Goal: Information Seeking & Learning: Check status

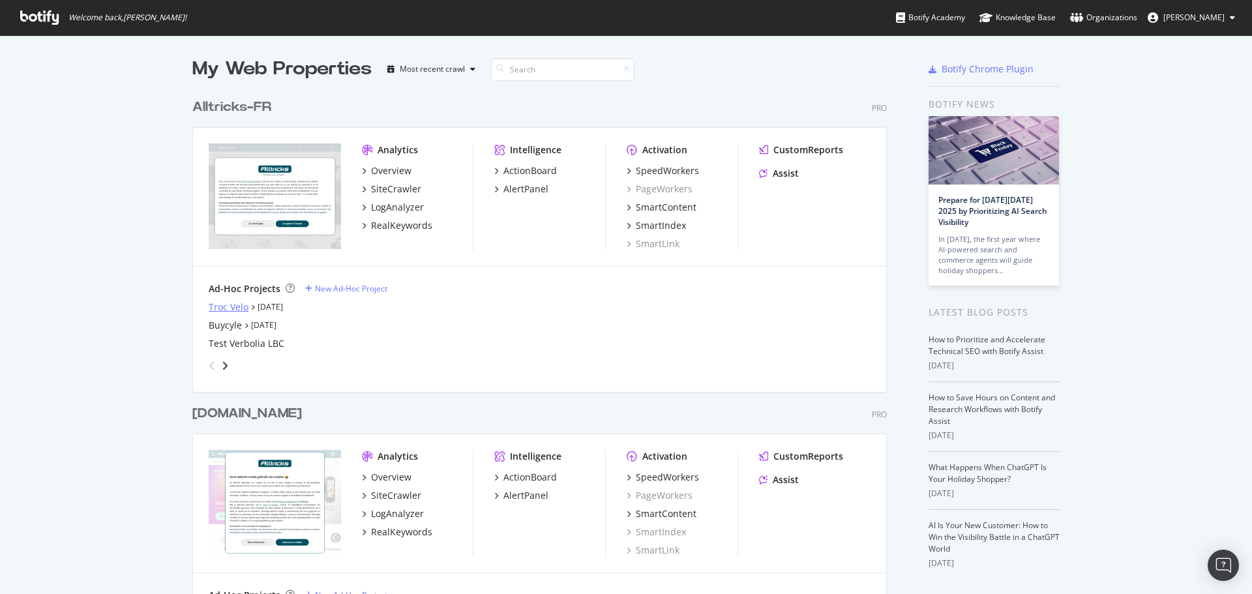
click at [225, 303] on div "Troc Velo" at bounding box center [229, 307] width 40 height 13
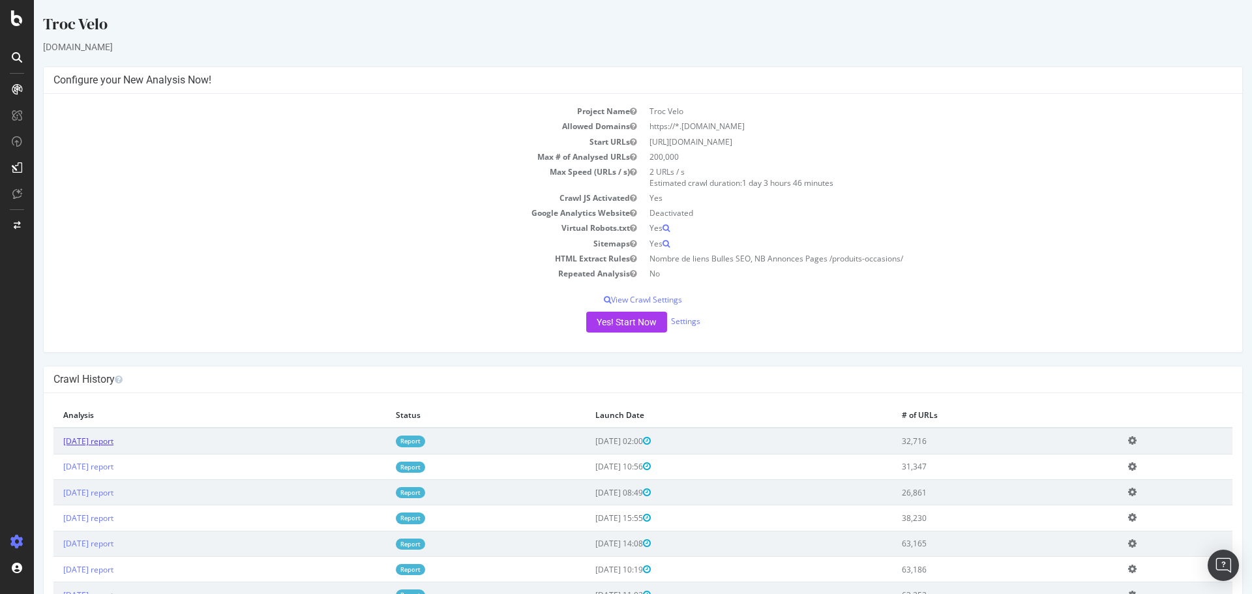
click at [110, 443] on link "2025 Oct. 2nd report" at bounding box center [88, 441] width 50 height 11
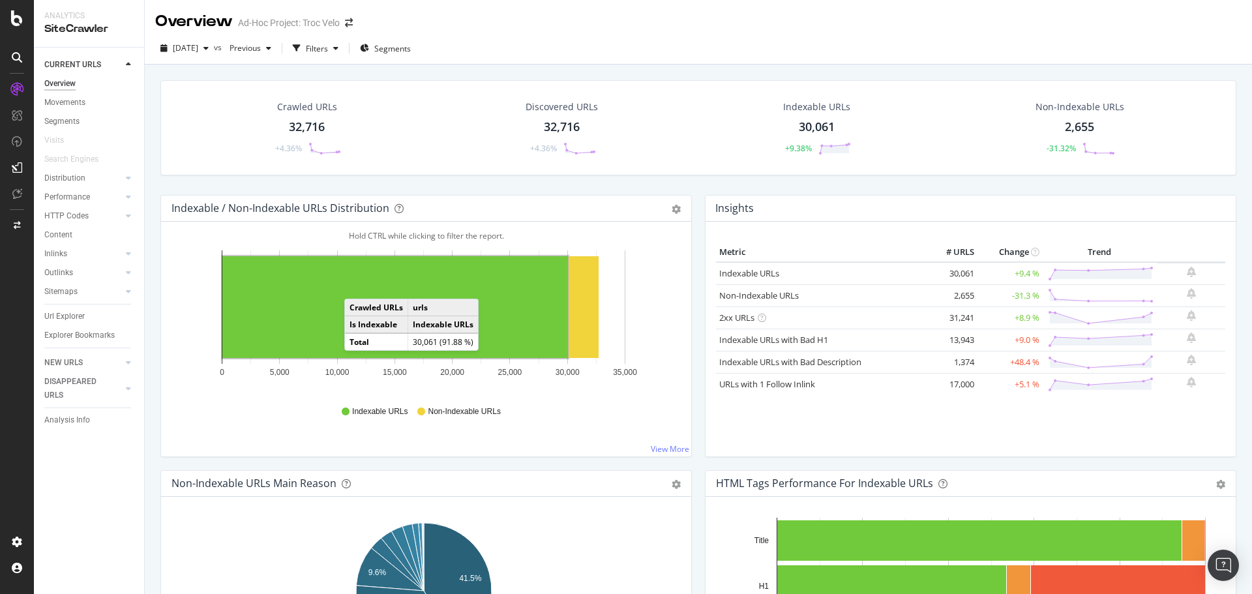
click at [357, 286] on rect "A chart." at bounding box center [395, 307] width 346 height 102
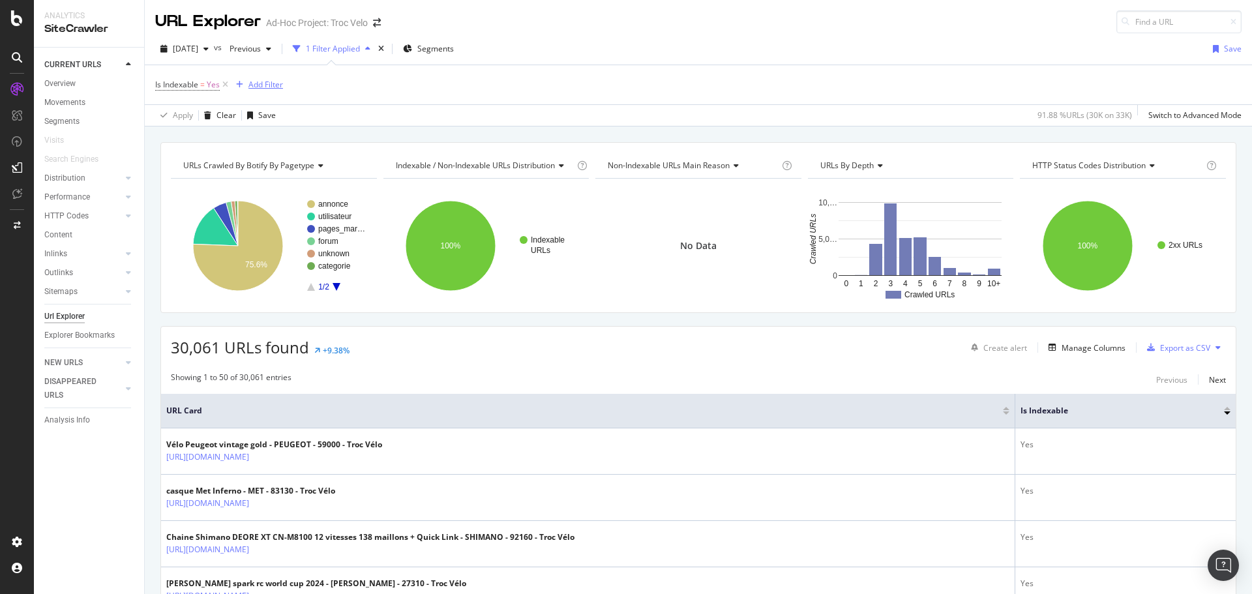
click at [256, 87] on div "Add Filter" at bounding box center [265, 84] width 35 height 11
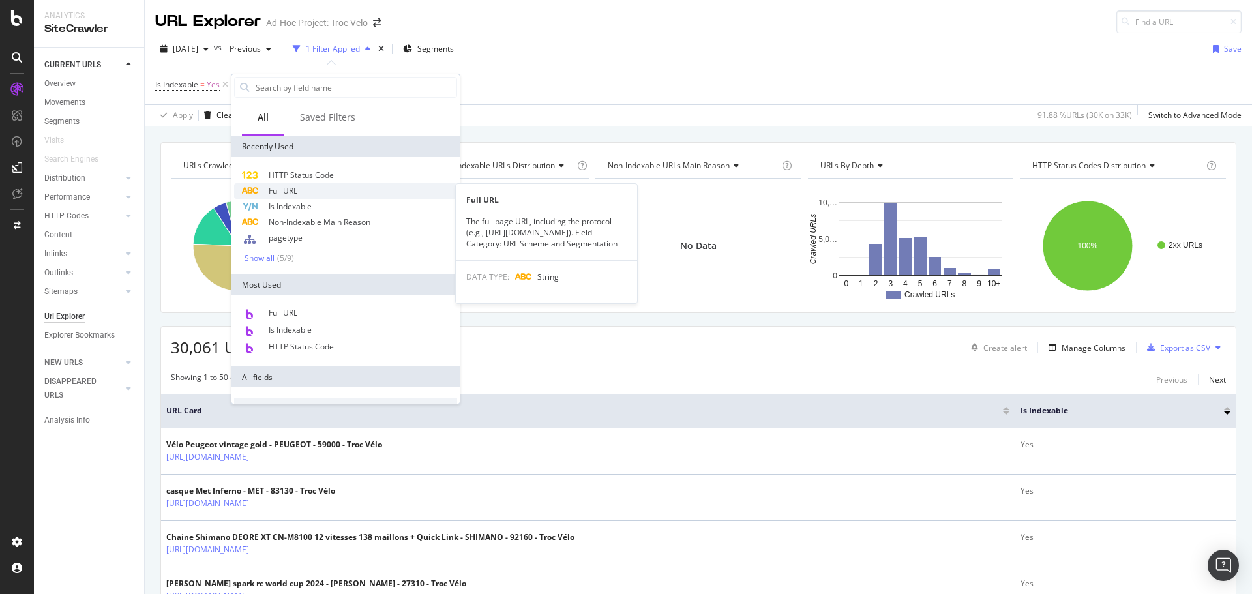
click at [278, 191] on span "Full URL" at bounding box center [283, 190] width 29 height 11
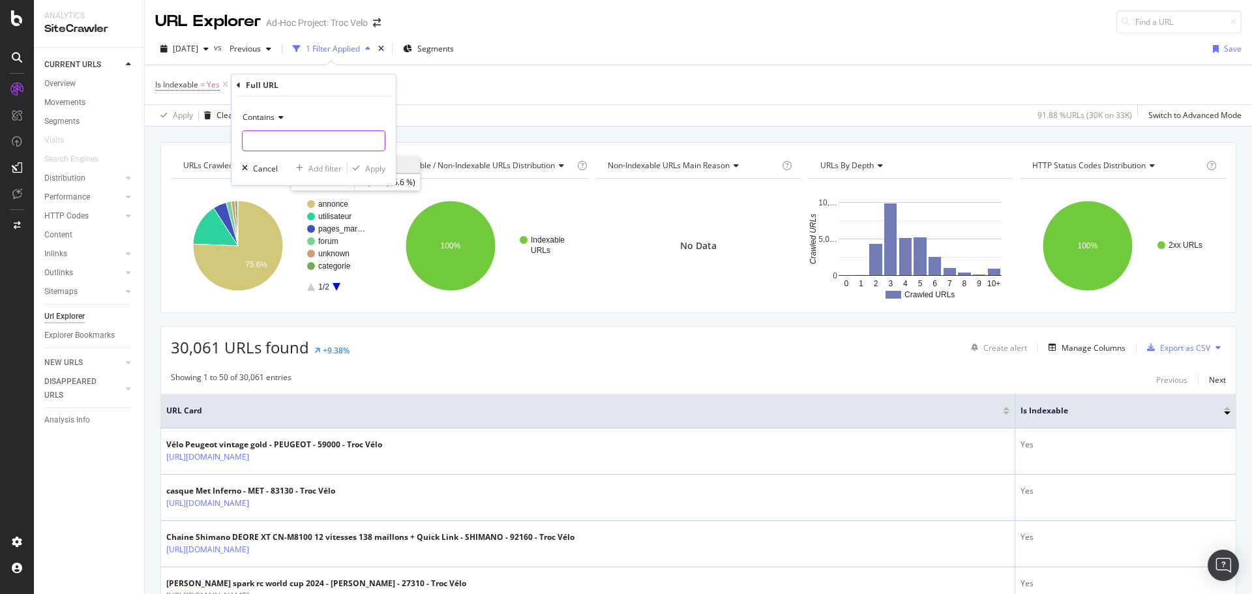
click at [278, 138] on input "text" at bounding box center [314, 140] width 142 height 21
paste input "https://www.troc-velo.com/fr-fr/categorie/velos-complets"
type input "https://www.troc-velo.com/fr-fr/categorie/velos-complets?"
click at [370, 170] on div "Apply" at bounding box center [375, 168] width 20 height 11
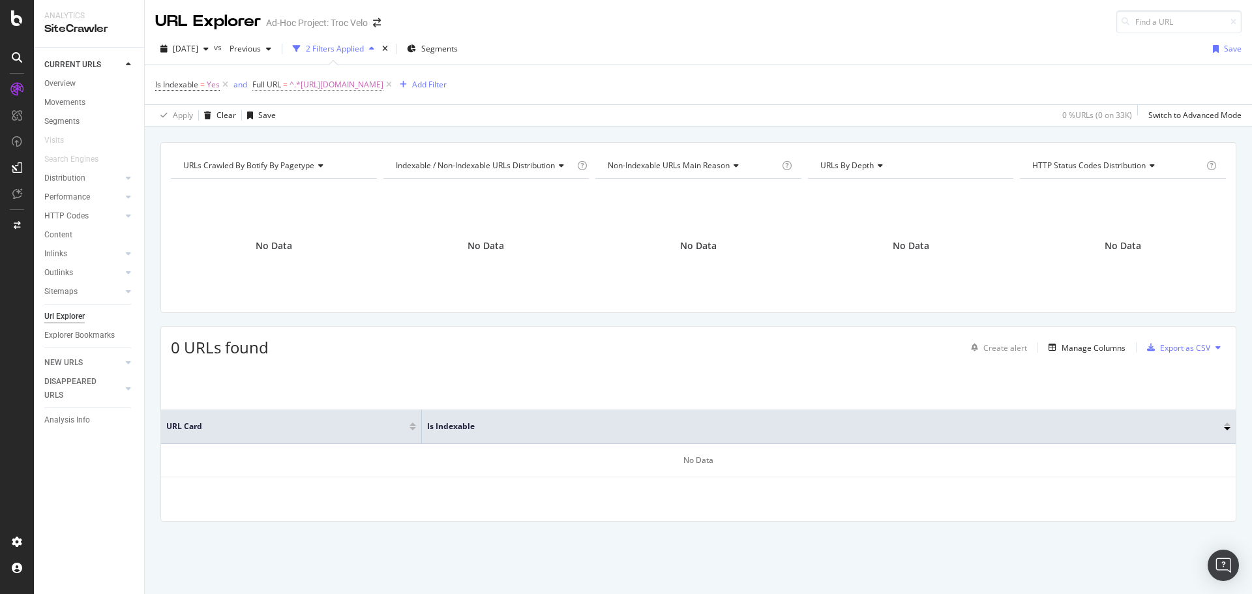
click at [379, 91] on span "^.*https://www.troc-velo.com/fr-fr/categorie/velos-complets?.*$" at bounding box center [336, 85] width 94 height 18
click at [364, 141] on input "https://www.troc-velo.com/fr-fr/categorie/velos-complets?" at bounding box center [326, 138] width 123 height 21
paste input "/vtt"
type input "https://www.troc-velo.com/fr-fr/categorie/velos-complets/vtt?"
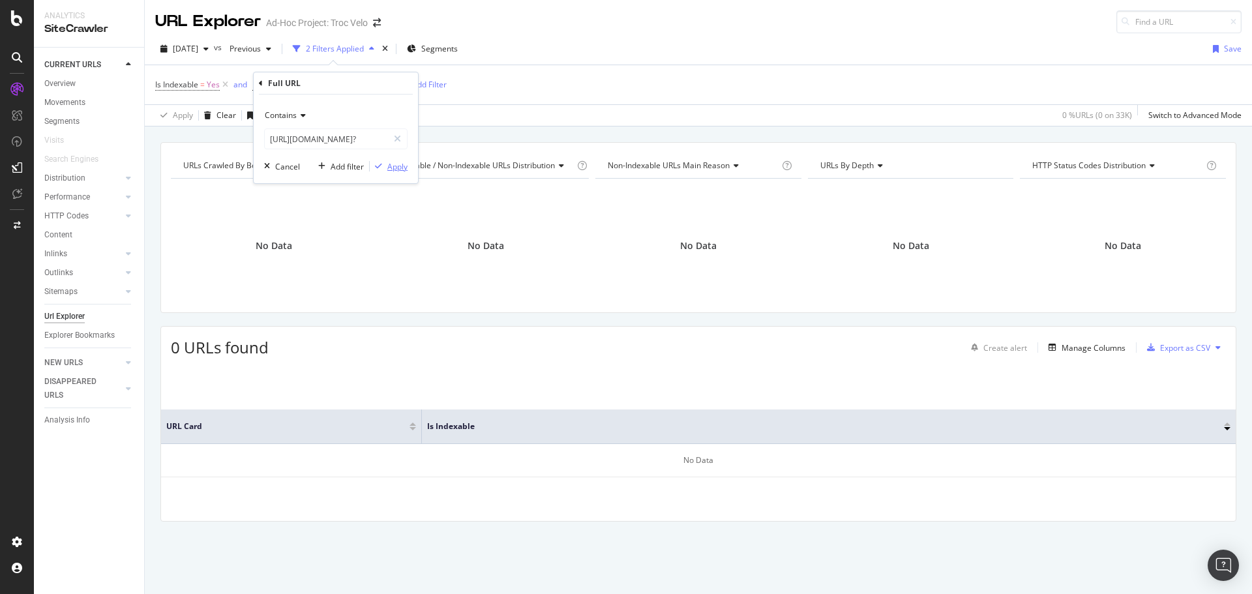
click at [381, 173] on button "Apply" at bounding box center [389, 166] width 38 height 13
click at [383, 80] on span "^.*https://www.troc-velo.com/fr-fr/categorie/velos-complets/vtt?.*$" at bounding box center [336, 85] width 94 height 18
click at [383, 81] on span "^.*https://www.troc-velo.com/fr-fr/categorie/velos-complets/vtt?.*$" at bounding box center [336, 85] width 94 height 18
click at [339, 141] on input "https://www.troc-velo.com/fr-fr/categorie/velos-complets/vtt?" at bounding box center [326, 138] width 123 height 21
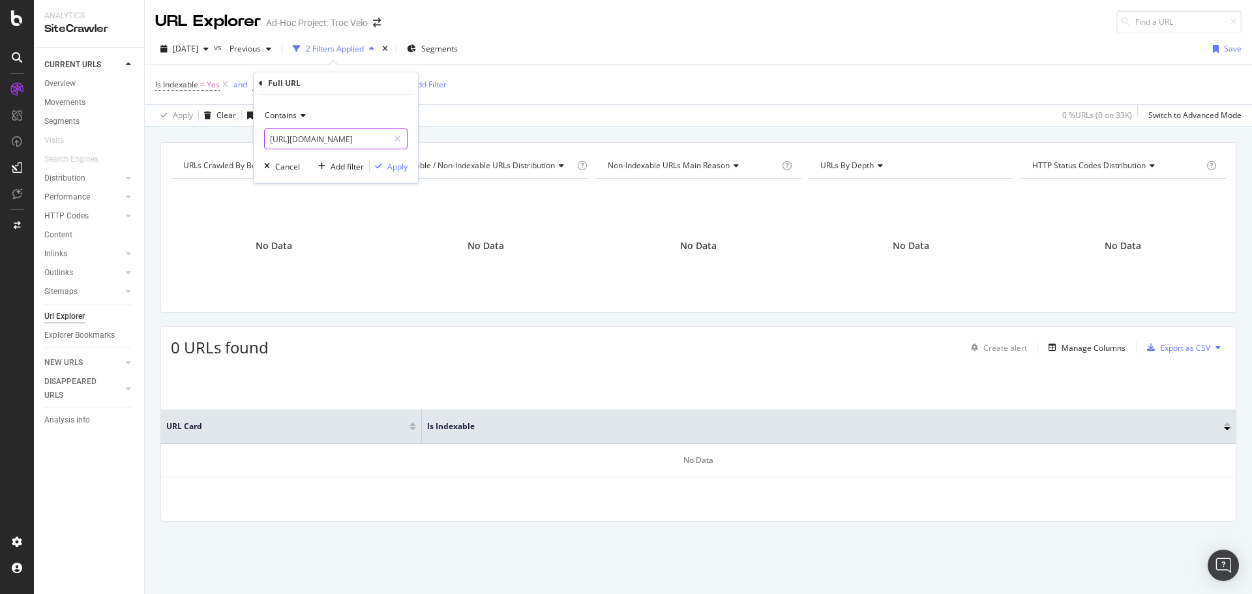
type input "https://www.troc-velo.com/fr-fr/categorie"
click at [408, 172] on div "Contains https://www.troc-velo.com/fr-fr/categorie Cancel Add filter Apply" at bounding box center [336, 139] width 164 height 89
click at [405, 171] on div "Apply" at bounding box center [397, 166] width 20 height 11
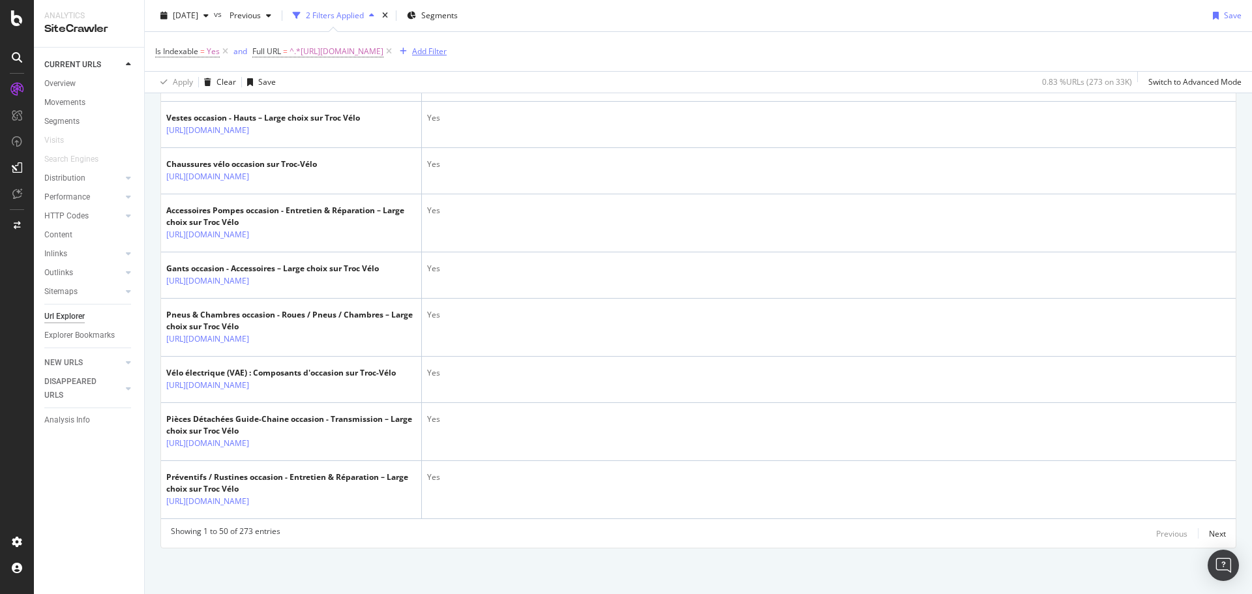
scroll to position [2931, 0]
click at [447, 50] on div "Add Filter" at bounding box center [429, 51] width 35 height 11
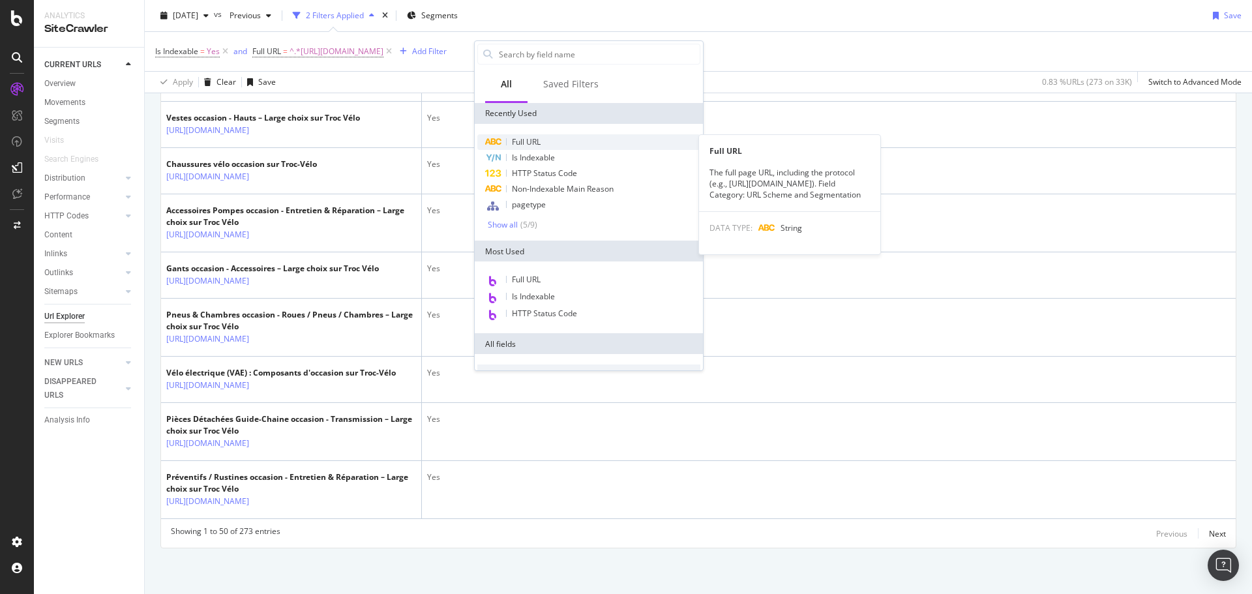
click at [553, 140] on div "Full URL" at bounding box center [588, 142] width 223 height 16
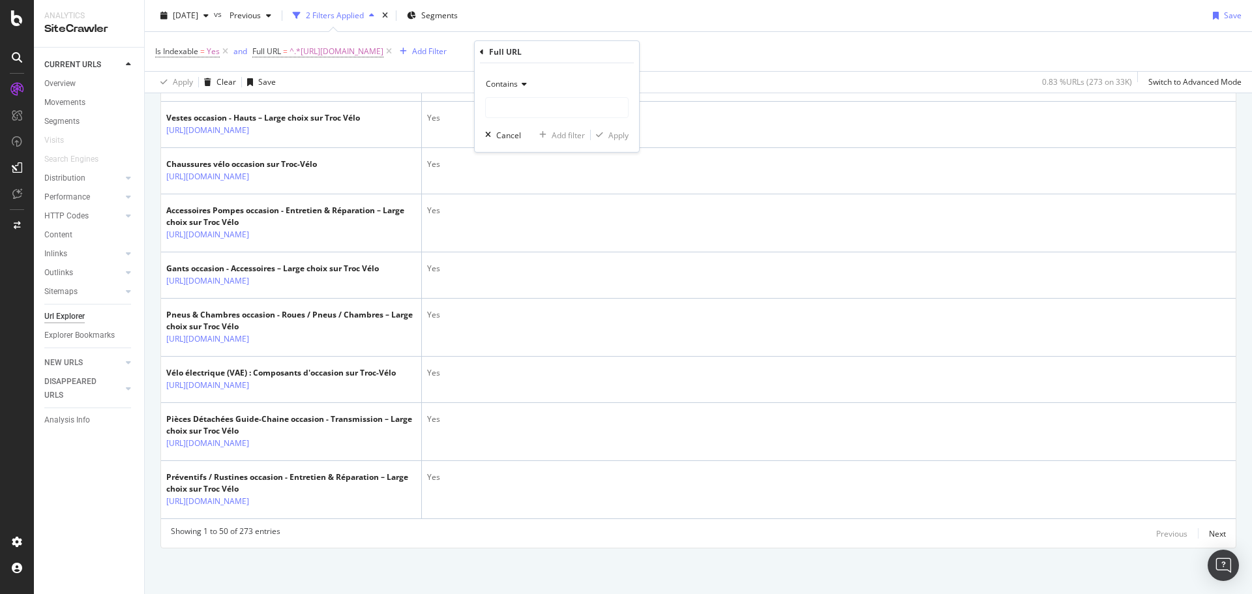
click at [523, 95] on div "Contains" at bounding box center [556, 96] width 143 height 44
click at [524, 106] on input "text" at bounding box center [557, 107] width 142 height 21
type input "?p"
click at [610, 139] on div "Apply" at bounding box center [618, 135] width 20 height 11
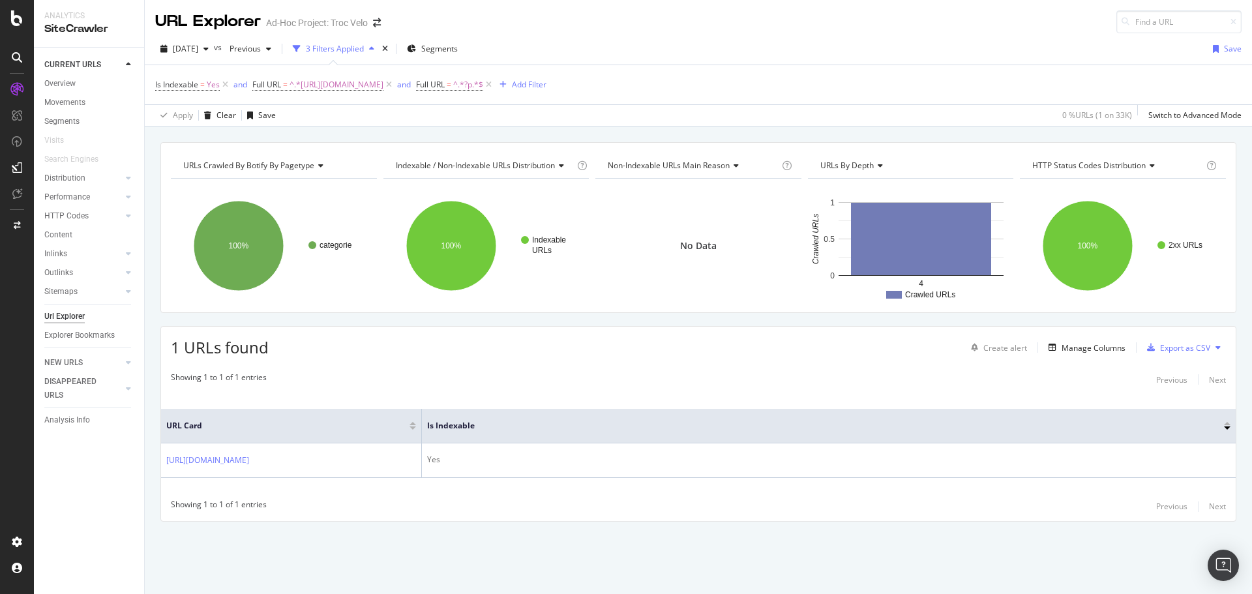
drag, startPoint x: 467, startPoint y: 89, endPoint x: 414, endPoint y: 147, distance: 78.9
click at [394, 89] on icon at bounding box center [388, 84] width 11 height 13
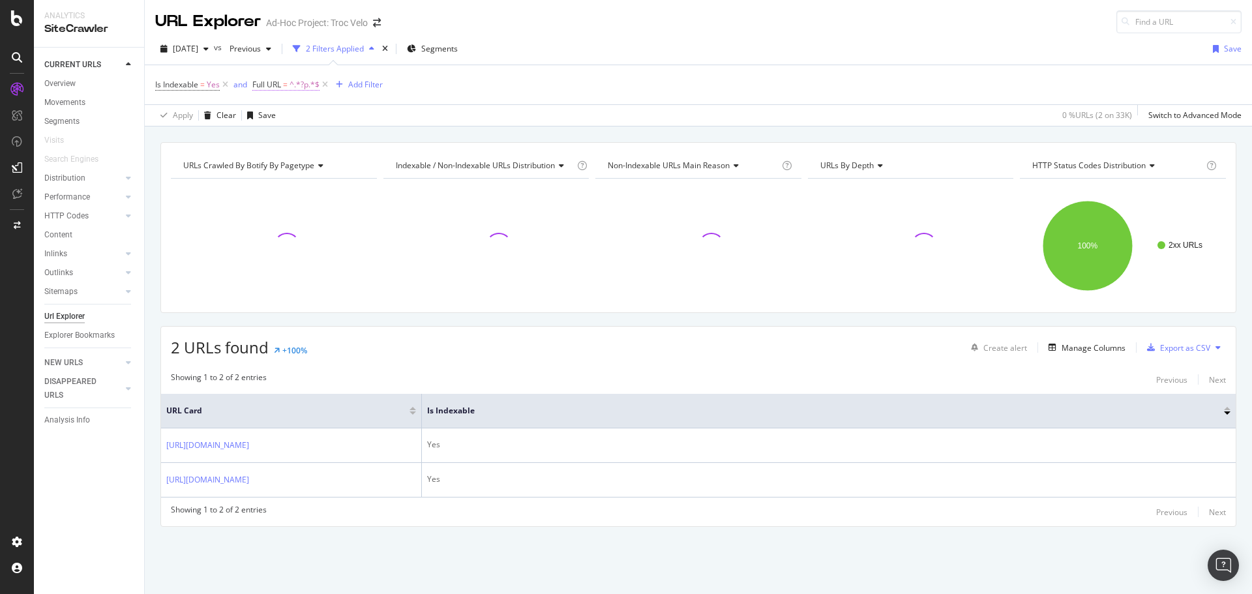
click at [289, 82] on span "Full URL = ^.*?p.*$" at bounding box center [285, 85] width 67 height 12
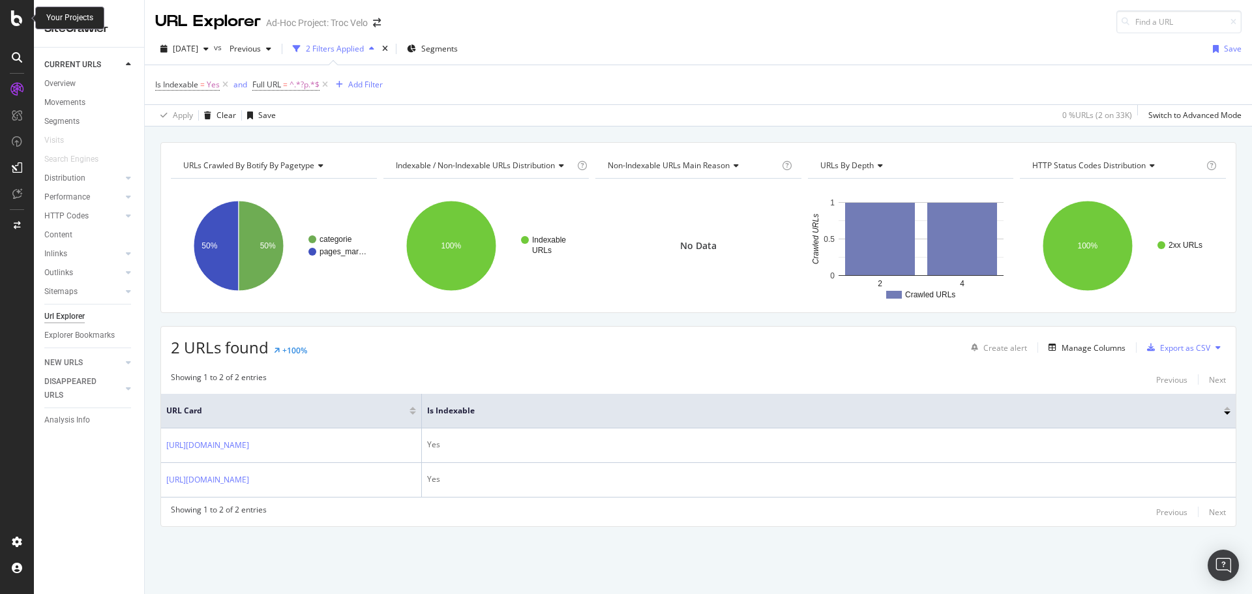
click at [18, 20] on icon at bounding box center [17, 18] width 12 height 16
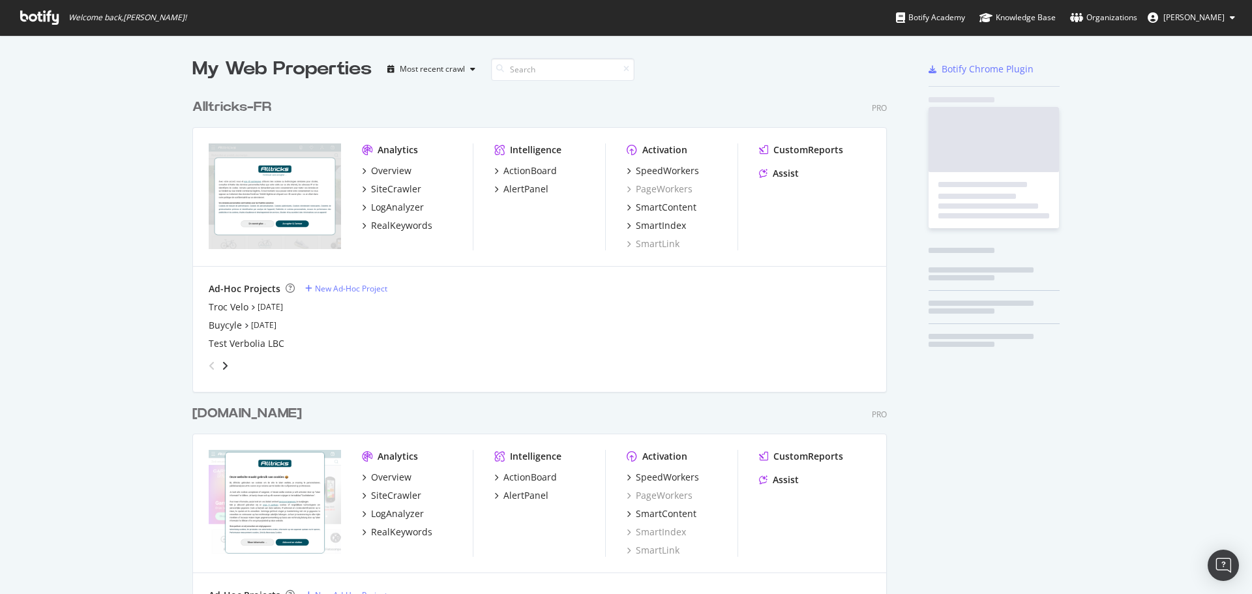
scroll to position [584, 1232]
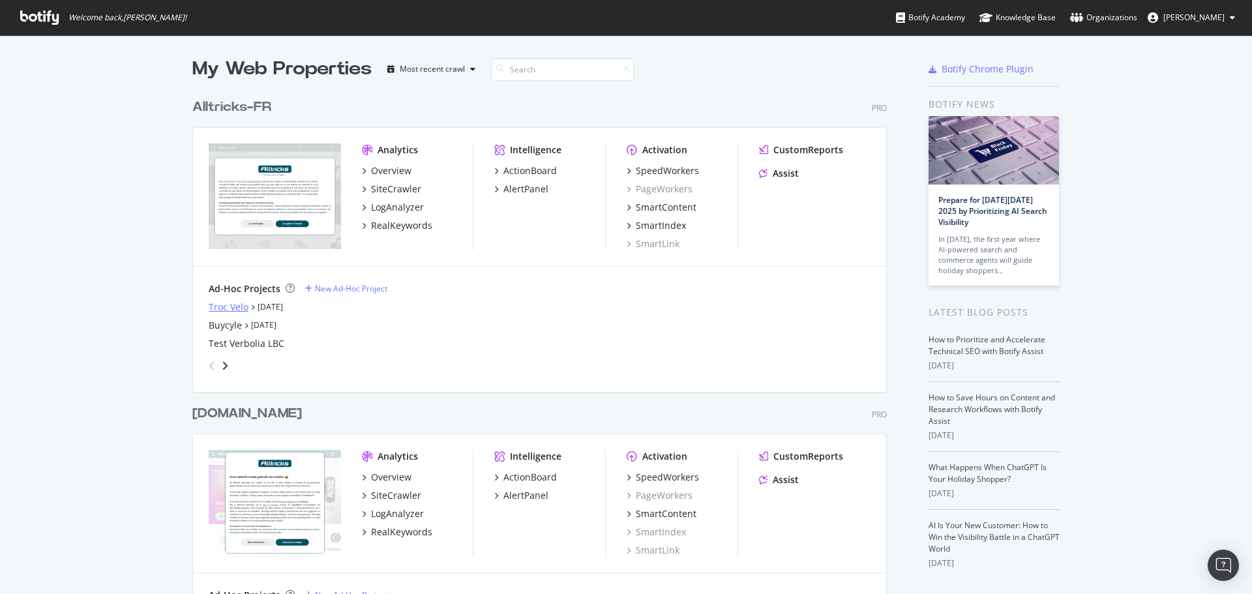
click at [238, 306] on div "Troc Velo" at bounding box center [229, 307] width 40 height 13
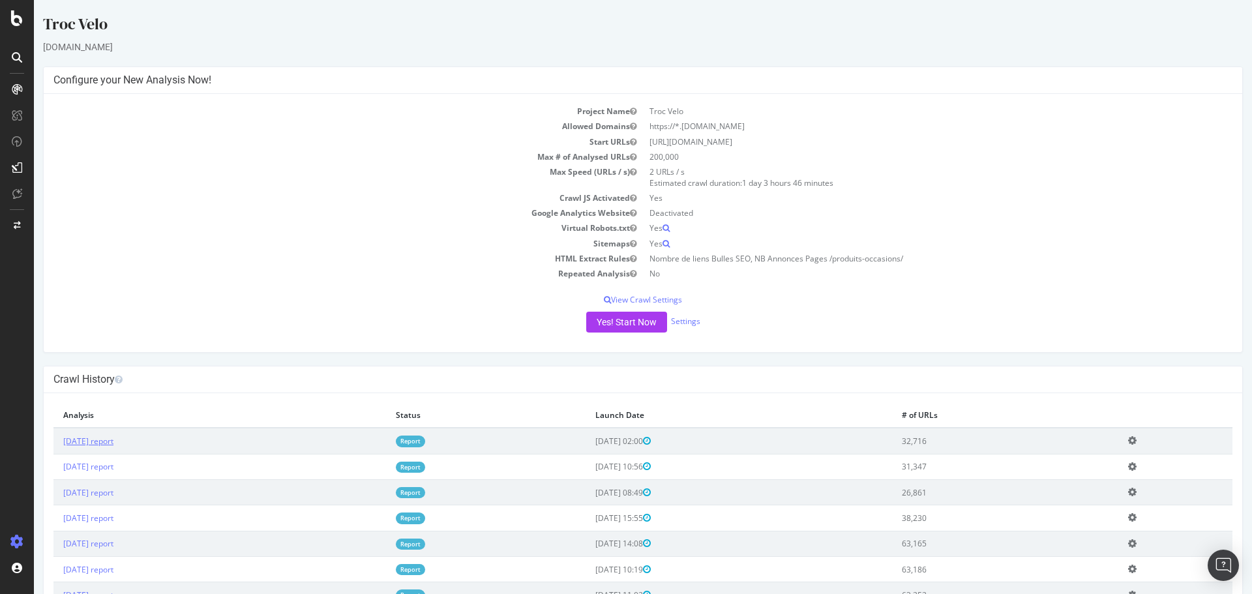
drag, startPoint x: 143, startPoint y: 446, endPoint x: 135, endPoint y: 442, distance: 8.7
click at [137, 443] on td "2025 Oct. 2nd report" at bounding box center [219, 441] width 333 height 26
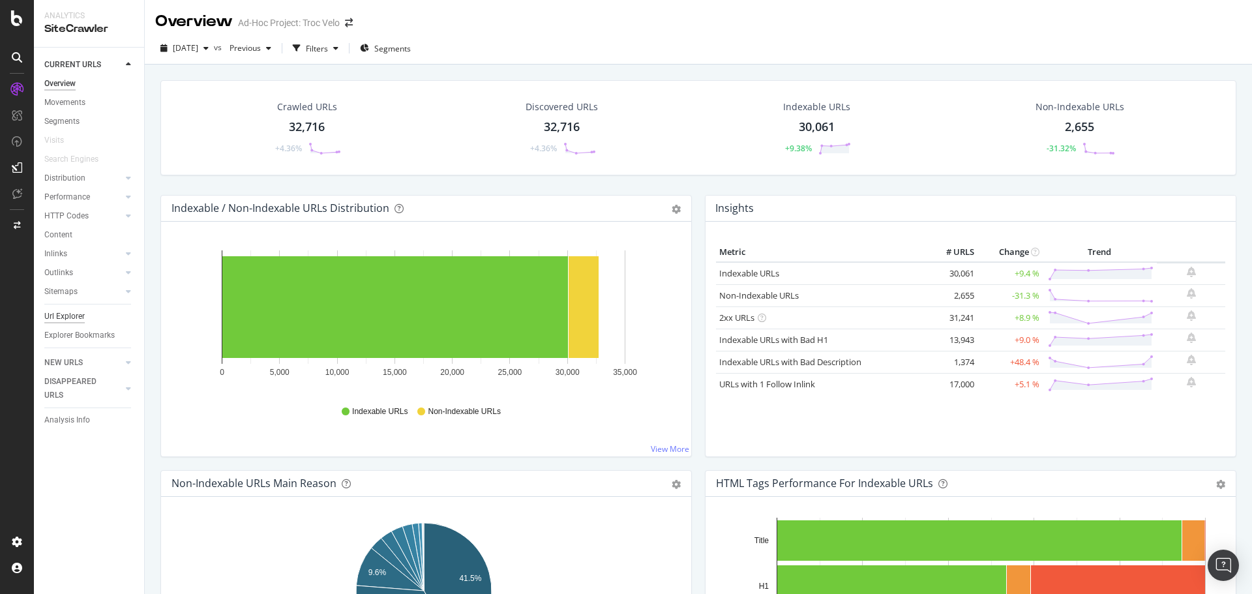
click at [68, 318] on div "Url Explorer" at bounding box center [64, 317] width 40 height 14
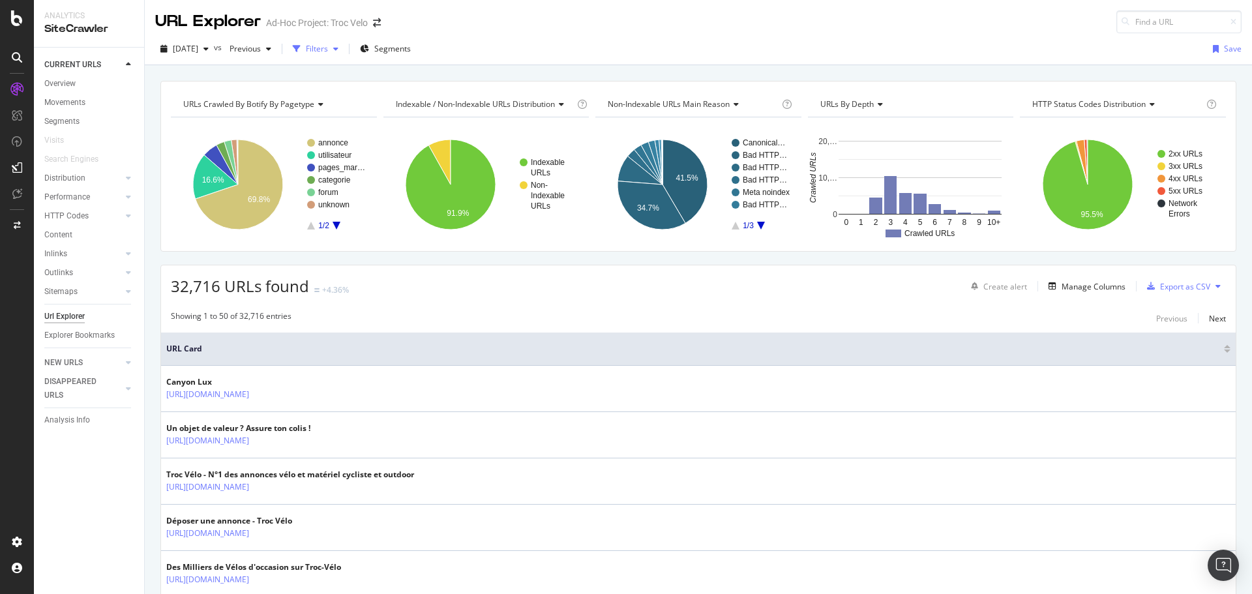
click at [306, 46] on div "button" at bounding box center [297, 49] width 18 height 18
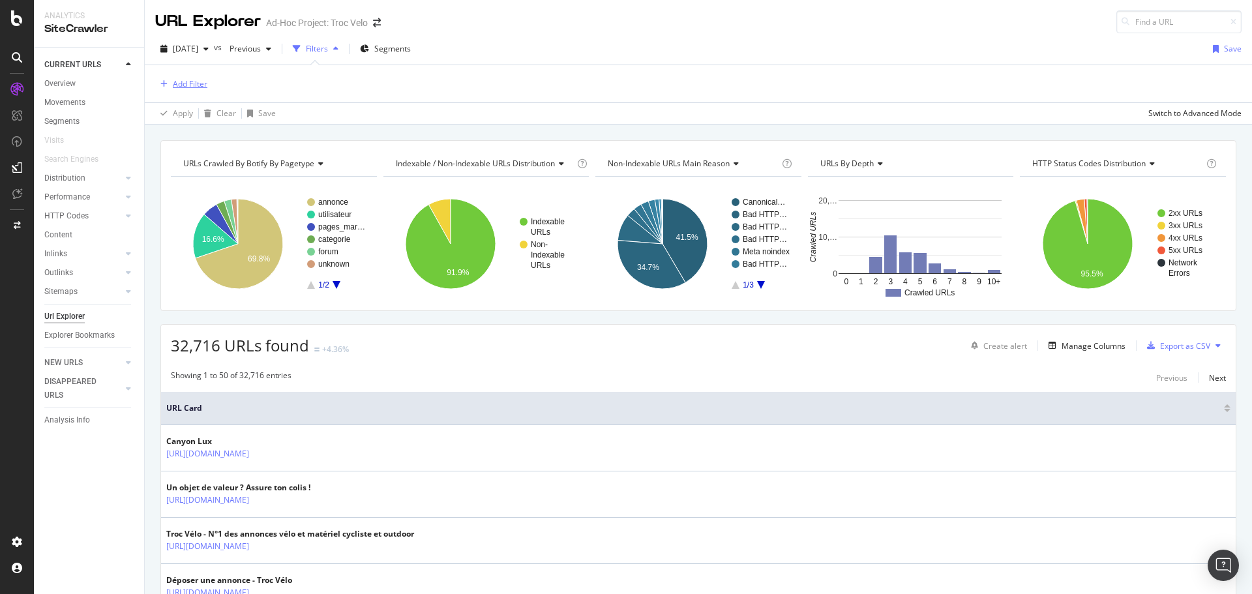
click at [190, 84] on div "Add Filter" at bounding box center [190, 83] width 35 height 11
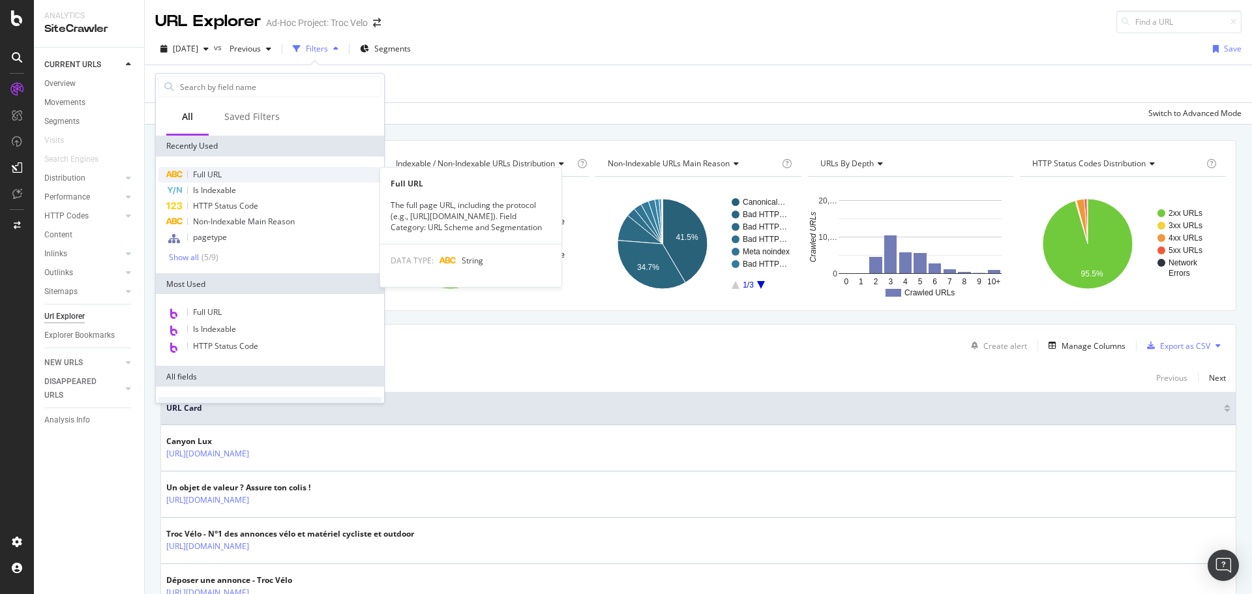
click at [220, 175] on span "Full URL" at bounding box center [207, 174] width 29 height 11
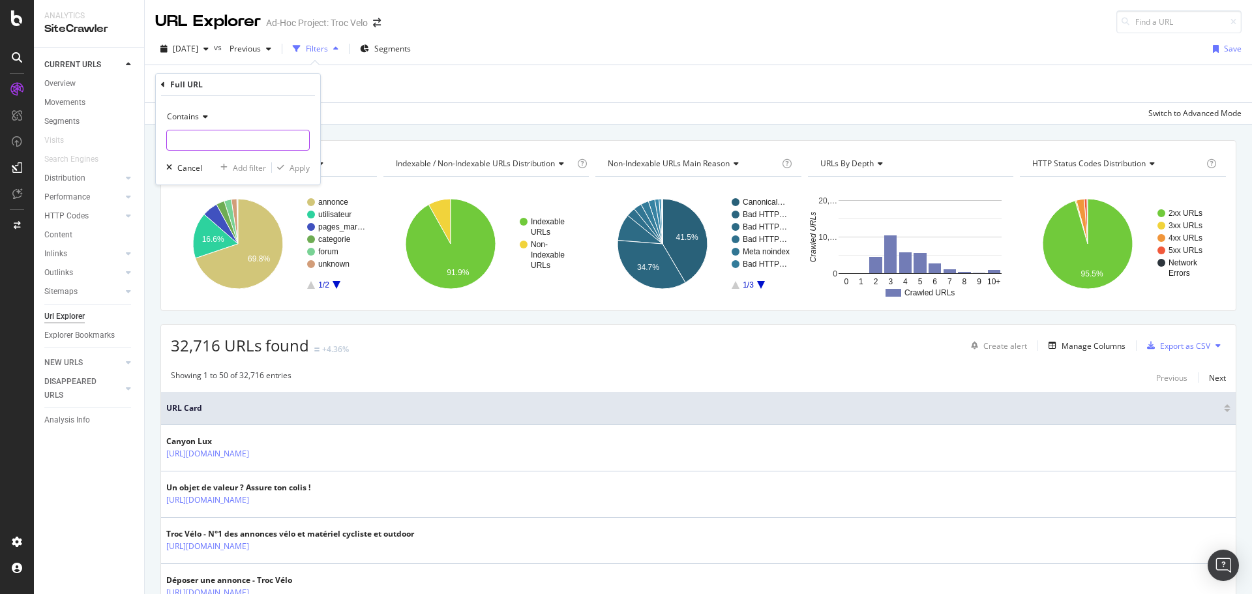
click at [227, 138] on input "text" at bounding box center [238, 140] width 142 height 21
type input "categorie/"
click at [298, 166] on div "Apply" at bounding box center [299, 167] width 20 height 11
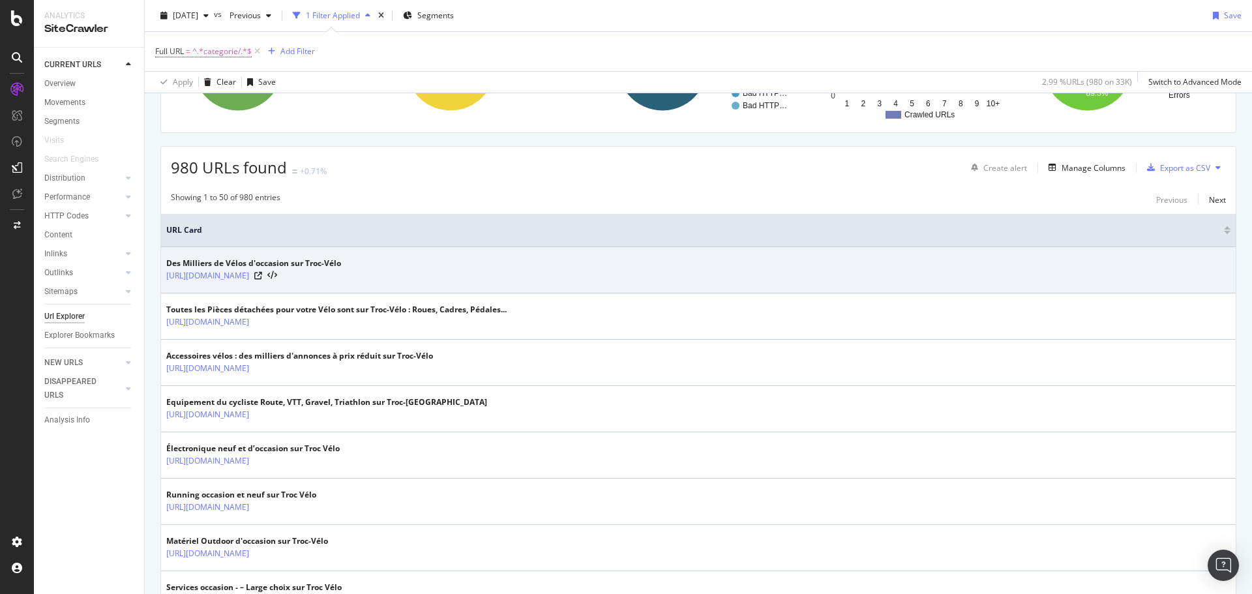
scroll to position [130, 0]
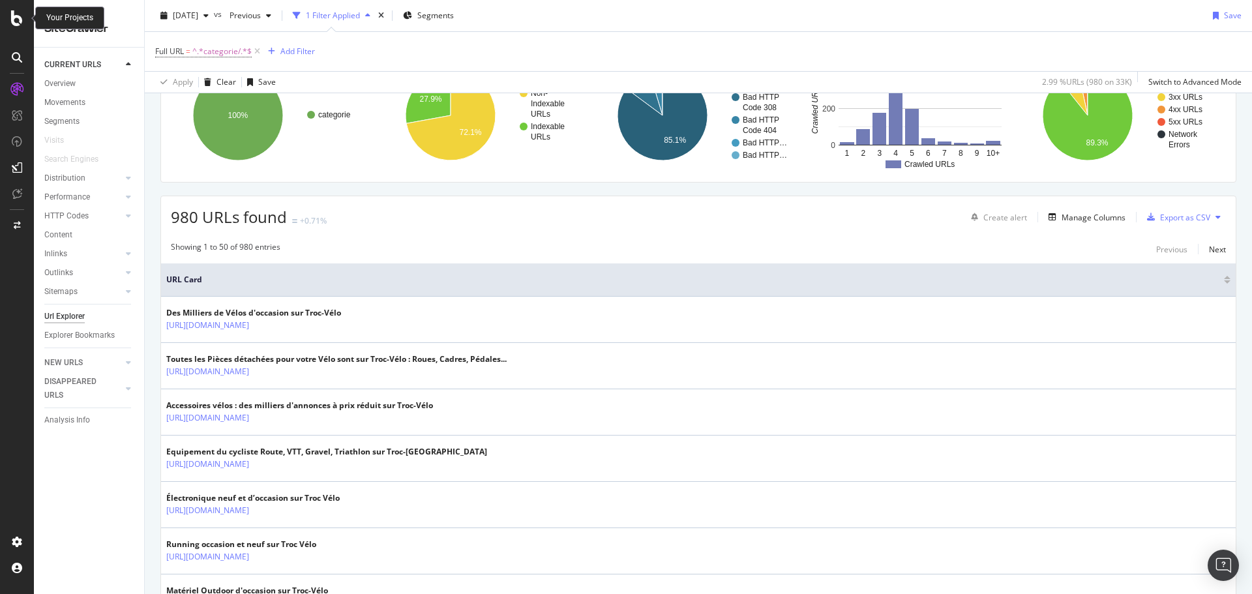
click at [18, 20] on icon at bounding box center [17, 18] width 12 height 16
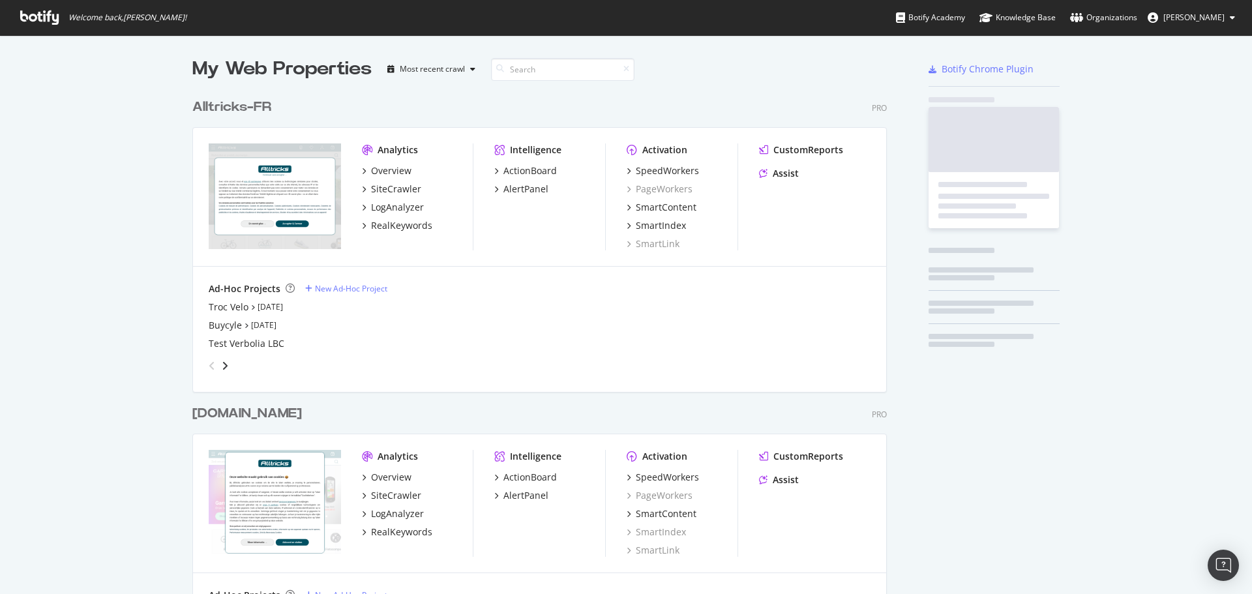
scroll to position [584, 1232]
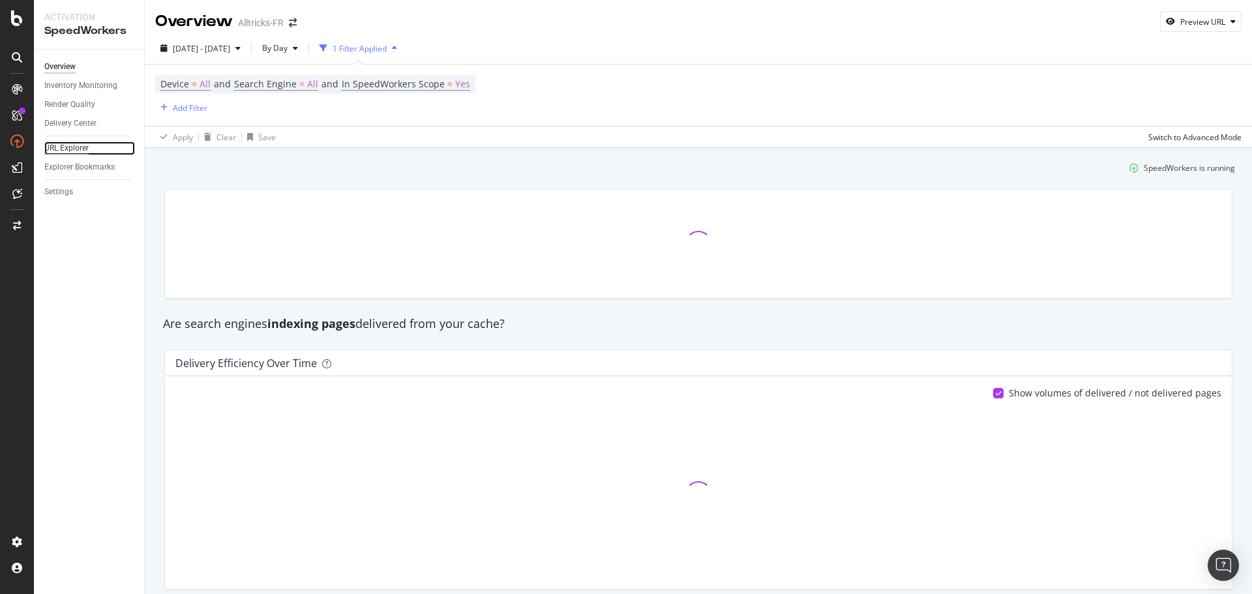
click at [76, 147] on div "URL Explorer" at bounding box center [66, 148] width 44 height 14
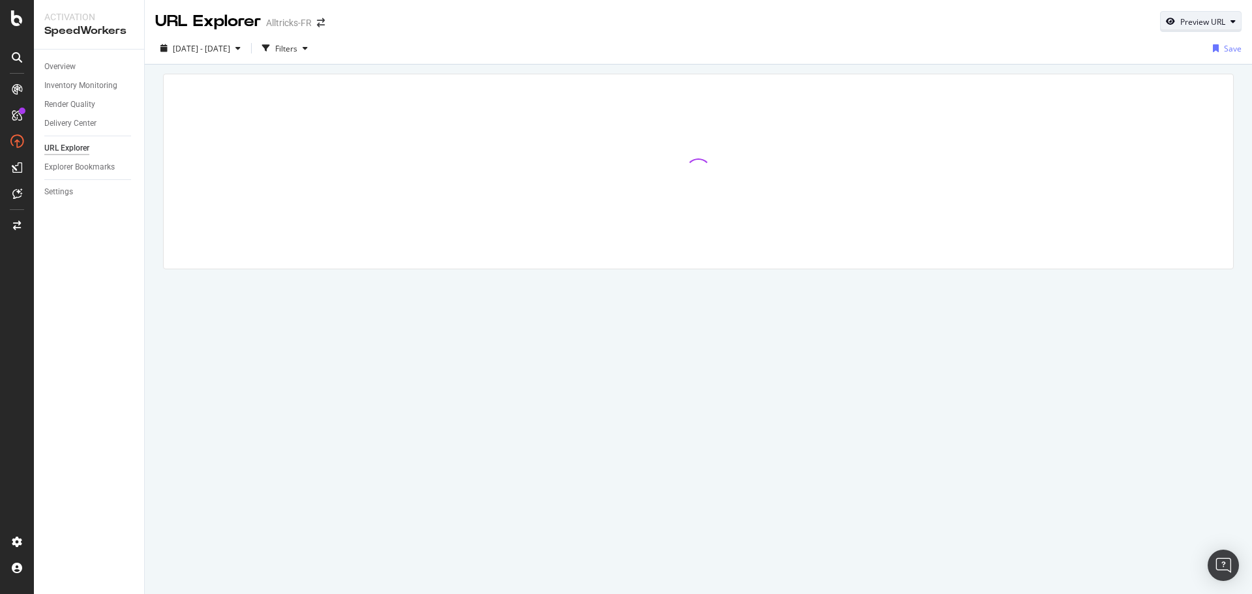
click at [1186, 13] on div "Preview URL" at bounding box center [1201, 21] width 80 height 18
click at [1128, 75] on input "url" at bounding box center [1161, 81] width 142 height 23
paste input "[URL][DOMAIN_NAME]"
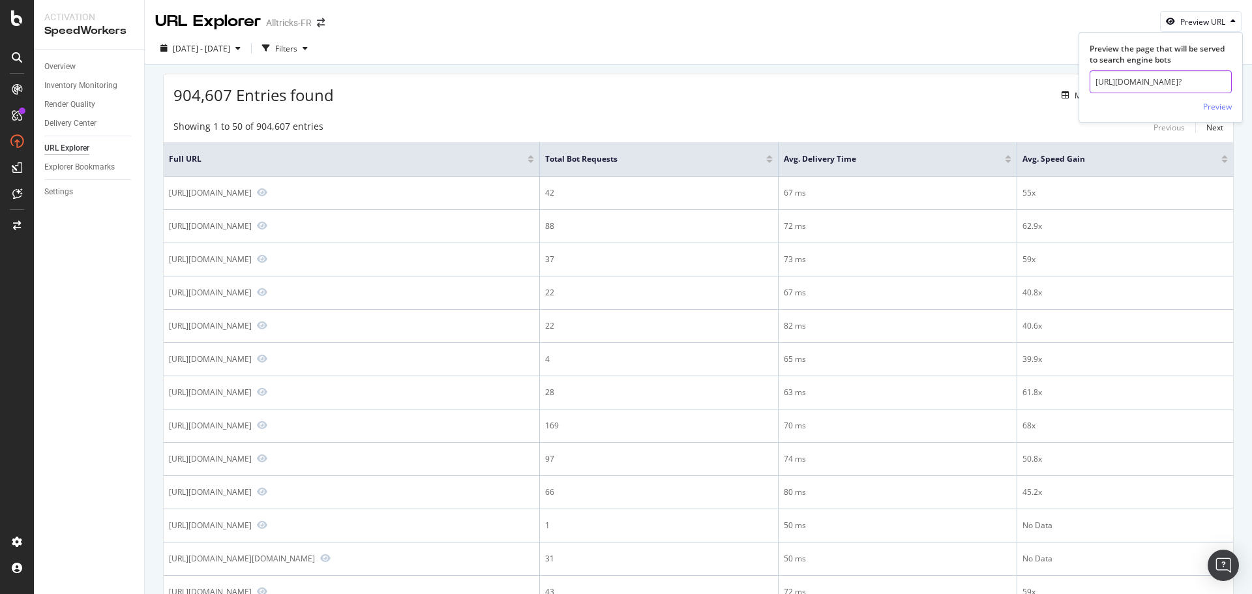
type input "[URL][DOMAIN_NAME]"
click button "Preview" at bounding box center [1217, 106] width 29 height 21
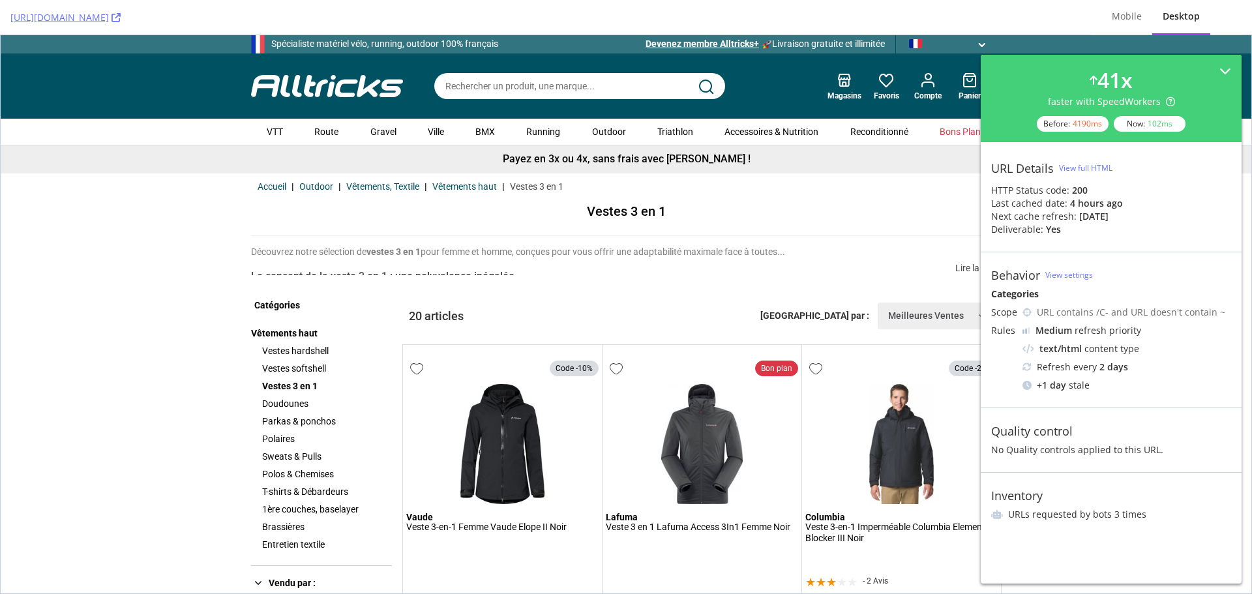
click at [847, 198] on div "Retour | Accueil Outdoor Vêtements, Textile Vêtements haut Vestes 3 en 1" at bounding box center [626, 186] width 756 height 26
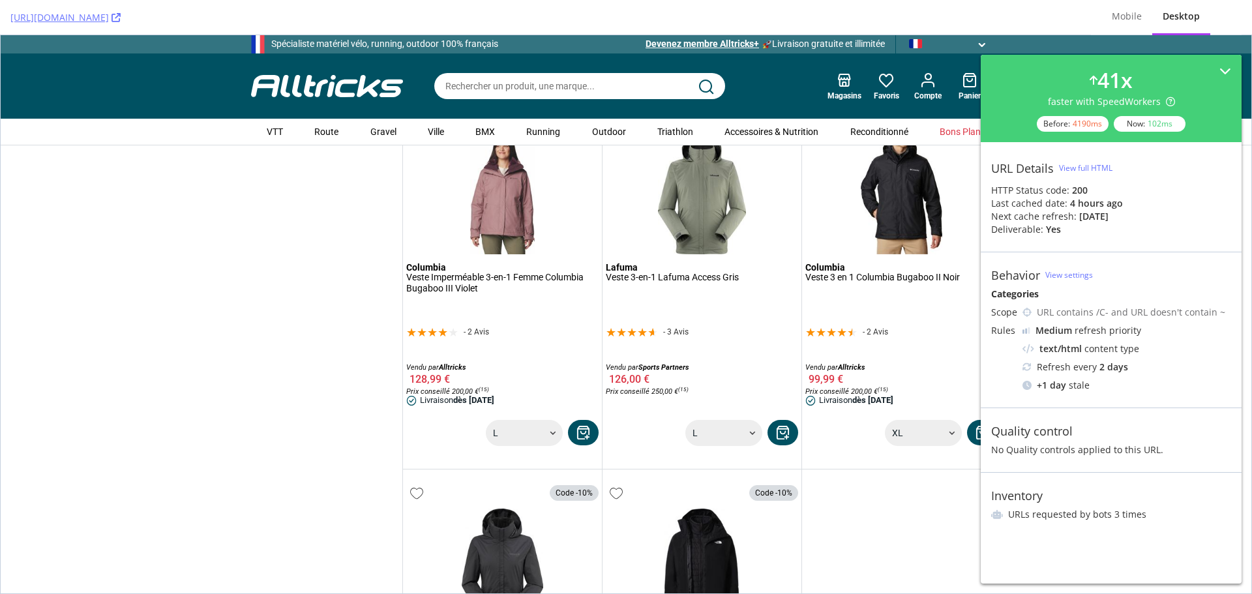
scroll to position [2021, 0]
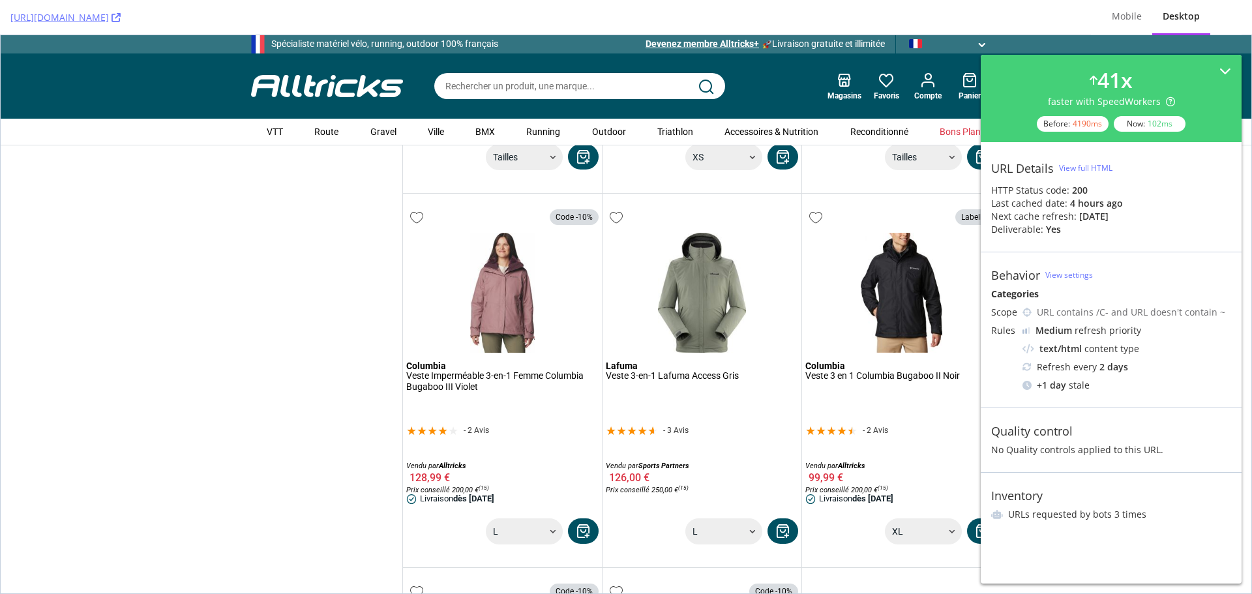
click at [263, 10] on div "[URL][DOMAIN_NAME]" at bounding box center [545, 17] width 1070 height 35
click at [121, 15] on icon at bounding box center [115, 17] width 9 height 9
